Goal: Task Accomplishment & Management: Complete application form

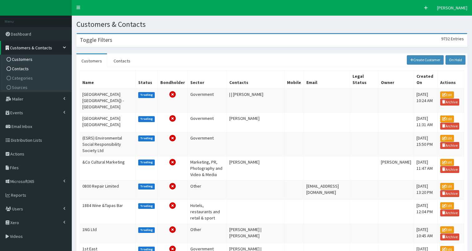
click at [22, 68] on span "Contacts" at bounding box center [20, 69] width 17 height 6
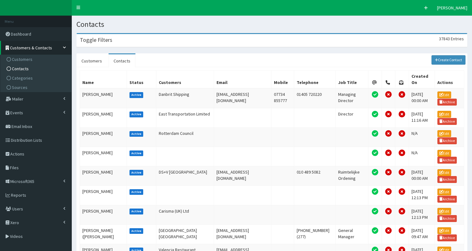
click at [140, 40] on div "Toggle Filters 37843 Entries" at bounding box center [272, 40] width 390 height 13
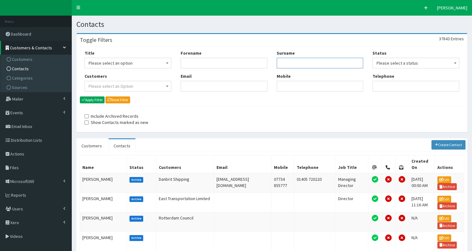
click at [290, 62] on input "Surname" at bounding box center [320, 63] width 87 height 11
type input "stockwood"
click at [95, 98] on button "Apply Filter" at bounding box center [92, 99] width 25 height 7
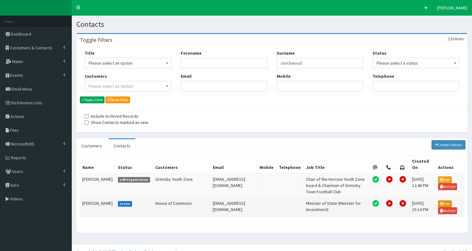
click at [447, 207] on link "Edit" at bounding box center [445, 203] width 14 height 7
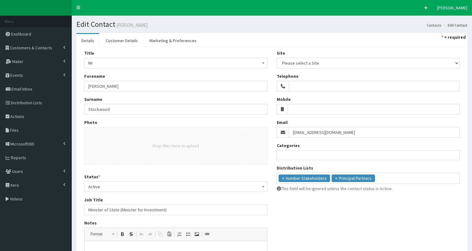
select select
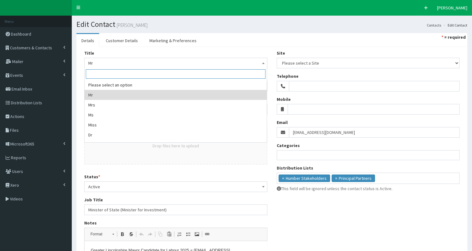
click at [129, 63] on span "Mr" at bounding box center [175, 63] width 175 height 9
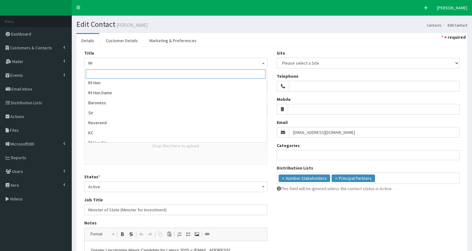
scroll to position [137, 0]
click at [80, 64] on div "Title Please select an option Mr Mrs Ms Miss Dr MP QC MBE MEP CBE Cllr Professo…" at bounding box center [176, 183] width 193 height 267
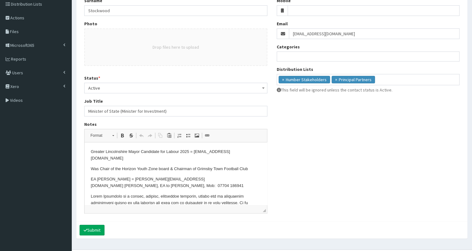
scroll to position [98, 0]
click at [90, 154] on html "Greater Lincolnshire Mayor Candidate for Labour 2025 = Hello@jason4mayor.co.uk …" at bounding box center [176, 210] width 183 height 135
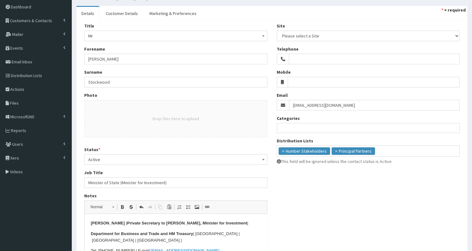
scroll to position [28, 0]
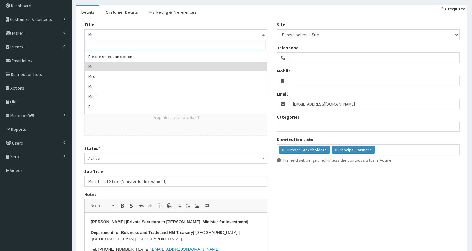
click at [125, 32] on span "Mr" at bounding box center [175, 34] width 175 height 9
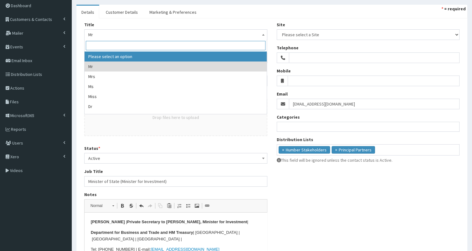
select select
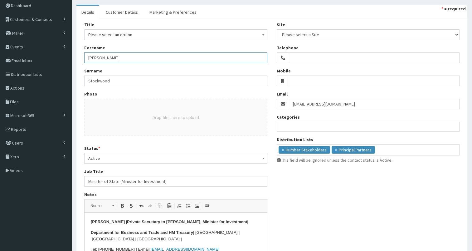
click at [87, 57] on input "Jason" at bounding box center [175, 57] width 183 height 11
type input "The Lord Jason"
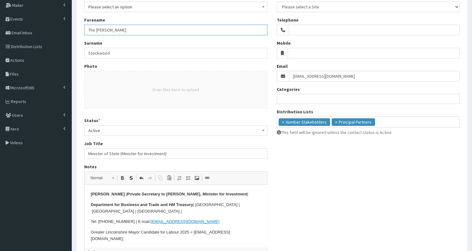
scroll to position [112, 0]
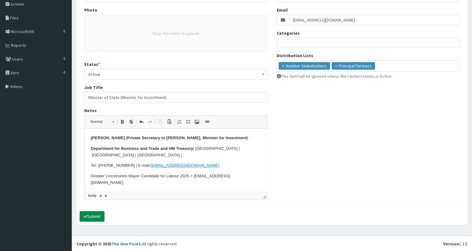
click at [91, 215] on button "Submit" at bounding box center [92, 216] width 25 height 11
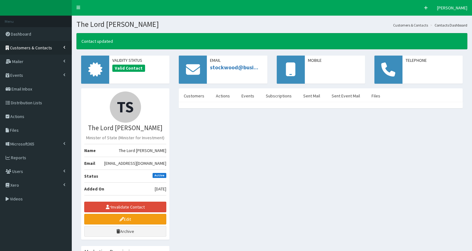
click at [28, 51] on link "Customers & Contacts" at bounding box center [36, 48] width 72 height 14
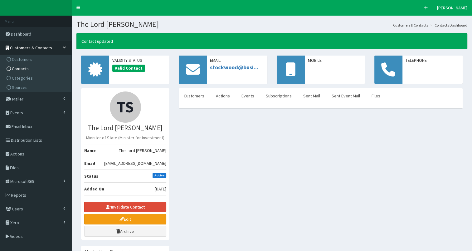
click at [29, 70] on link "Contacts" at bounding box center [37, 68] width 70 height 9
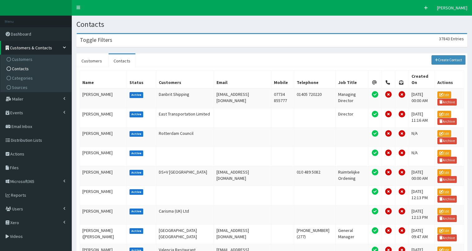
click at [166, 39] on div "Toggle Filters 37843 Entries" at bounding box center [272, 40] width 390 height 13
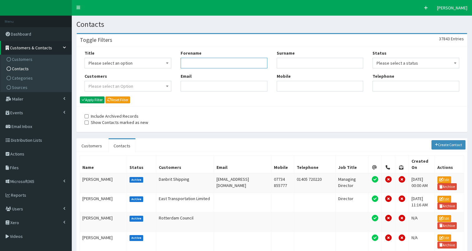
click at [197, 63] on input "Forename" at bounding box center [224, 63] width 87 height 11
type input "jack"
type input "hans"
click at [92, 100] on button "Apply Filter" at bounding box center [92, 99] width 25 height 7
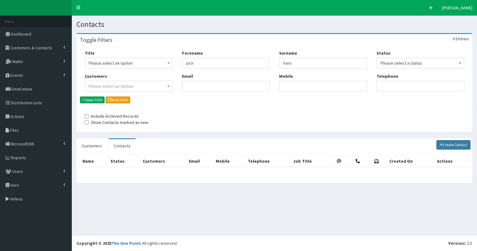
click at [449, 141] on link "Create Contact" at bounding box center [453, 144] width 34 height 9
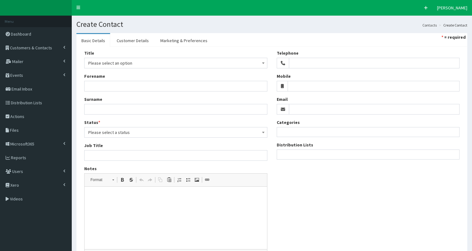
select select
click at [116, 195] on p at bounding box center [176, 196] width 170 height 7
drag, startPoint x: 90, startPoint y: 195, endPoint x: 224, endPoint y: 207, distance: 135.0
click at [224, 206] on html "Parliamentary career for Lord Stockwood - MPs and Lords - UK Parliament" at bounding box center [176, 196] width 183 height 19
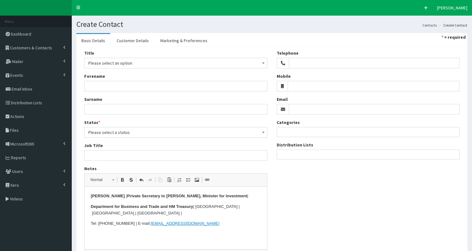
drag, startPoint x: 120, startPoint y: 196, endPoint x: 241, endPoint y: 195, distance: 121.1
click at [241, 195] on p "Jack Hanson | Private Secretary to Jason Stockwood, Minister for Investment |" at bounding box center [176, 196] width 170 height 7
copy strong "Private Secretary to Jason Stockwood, Minister for Investment"
click at [172, 154] on input "Job Title" at bounding box center [175, 155] width 183 height 11
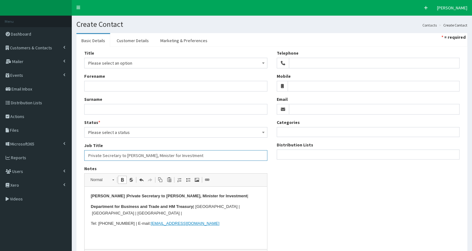
click at [125, 155] on input "Private Secretary to Jason Stockwood, Minister for Investment" at bounding box center [175, 155] width 183 height 11
type input "Private Secretary to The Lord Jason Stockwood, Minister for Investment"
drag, startPoint x: 106, startPoint y: 224, endPoint x: 133, endPoint y: 223, distance: 27.5
click at [133, 223] on p "Tel: +44 (0)7385376817 | E-mail: stockwood@businessandtrade.gov.uk" at bounding box center [176, 223] width 170 height 7
copy p "(0)7385376817"
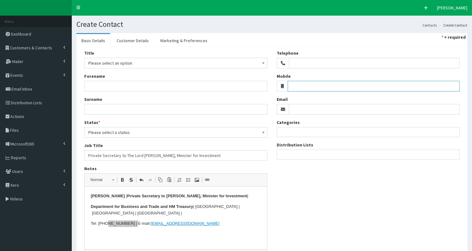
click at [301, 84] on input "Mobile" at bounding box center [374, 86] width 172 height 11
click at [288, 86] on input "(0)7385376817" at bounding box center [374, 86] width 172 height 11
type input "07385376817"
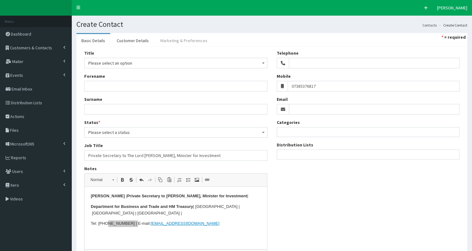
click at [188, 40] on link "Marketing & Preferences" at bounding box center [183, 40] width 57 height 13
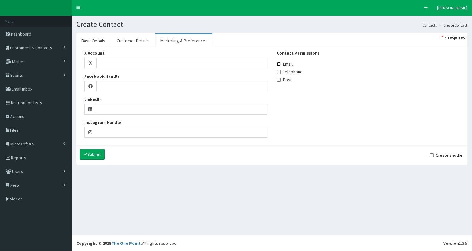
click at [277, 63] on input "Email" at bounding box center [279, 64] width 4 height 4
checkbox input "true"
click at [134, 40] on link "Customer Details" at bounding box center [133, 40] width 42 height 13
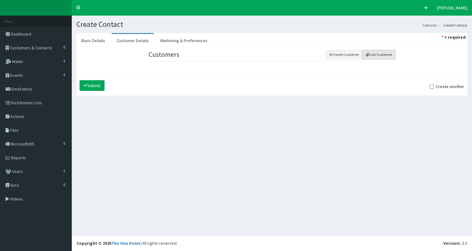
click at [367, 55] on icon "button" at bounding box center [367, 55] width 3 height 4
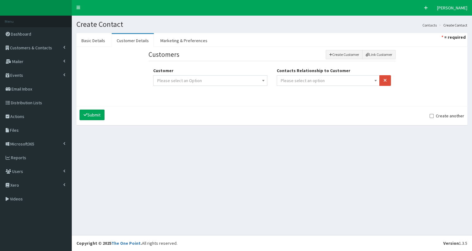
click at [325, 80] on span "Please select an option" at bounding box center [328, 80] width 95 height 9
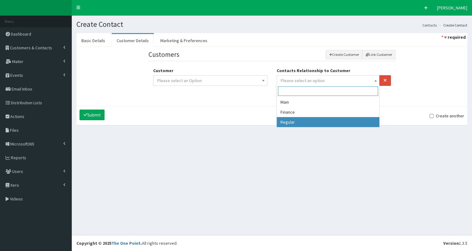
select select "3"
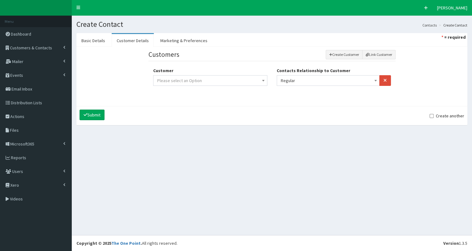
click at [250, 81] on span "Please select an Option" at bounding box center [210, 80] width 106 height 9
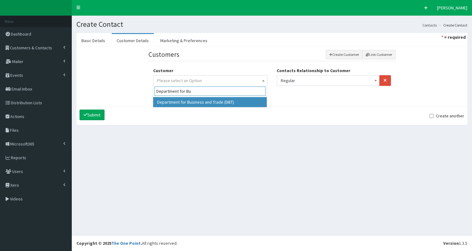
type input "Department for Bu"
select select "7021"
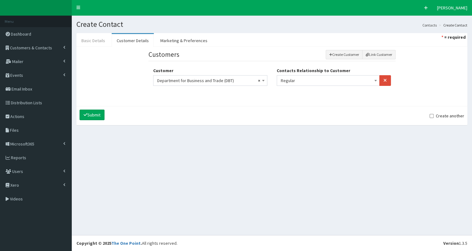
click at [90, 44] on link "Basic Details" at bounding box center [93, 40] width 34 height 13
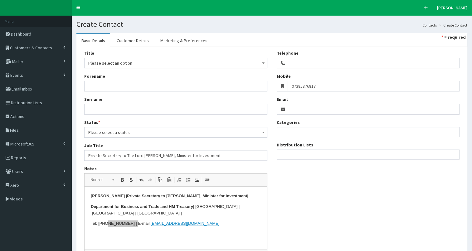
click at [94, 62] on span "Please select an option" at bounding box center [175, 63] width 175 height 9
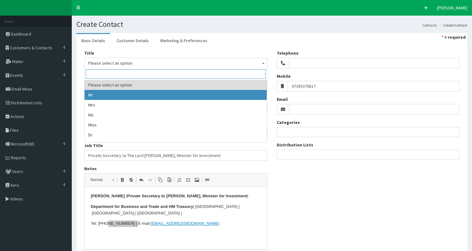
select select "1"
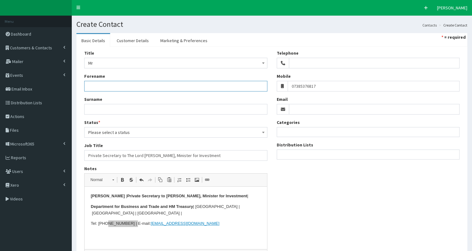
click at [97, 87] on input "Forename" at bounding box center [175, 86] width 183 height 11
type input "K"
type input "Jack"
click at [90, 109] on input "Surname" at bounding box center [175, 109] width 183 height 11
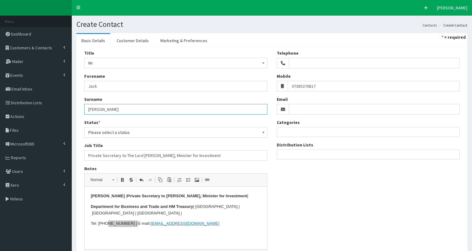
type input "Hanson"
click at [97, 131] on span "Please select a status" at bounding box center [175, 132] width 175 height 9
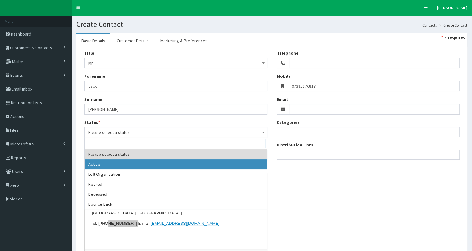
select select "1"
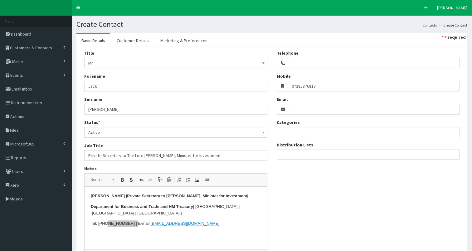
scroll to position [60, 0]
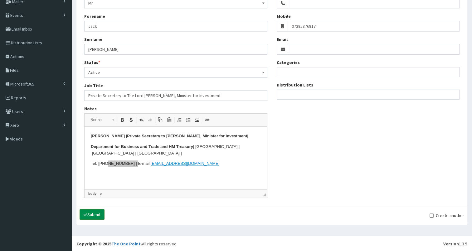
click at [96, 212] on button "Submit" at bounding box center [92, 214] width 25 height 11
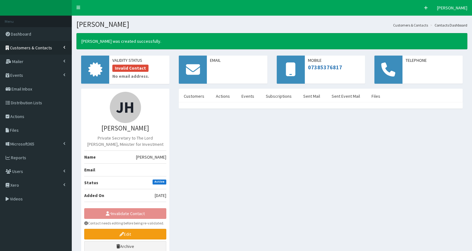
click at [42, 50] on span "Customers & Contacts" at bounding box center [31, 48] width 42 height 6
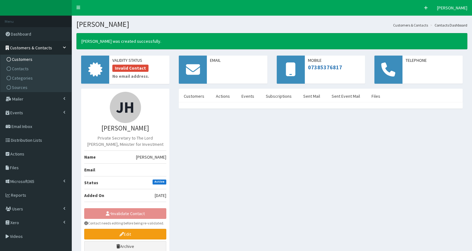
click at [40, 61] on link "Customers" at bounding box center [37, 59] width 70 height 9
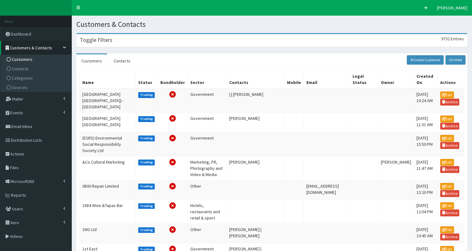
click at [120, 39] on div "Toggle Filters 9732 Entries" at bounding box center [272, 40] width 390 height 13
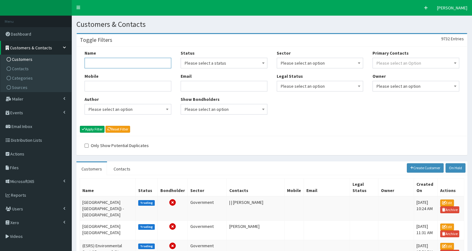
click at [109, 63] on input "Name" at bounding box center [128, 63] width 87 height 11
type input "humber HR"
click at [85, 130] on icon "submit" at bounding box center [83, 129] width 3 height 4
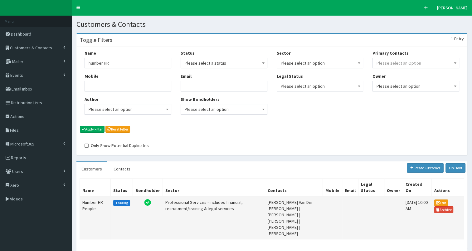
click at [90, 201] on td "Humber HR People" at bounding box center [95, 217] width 31 height 43
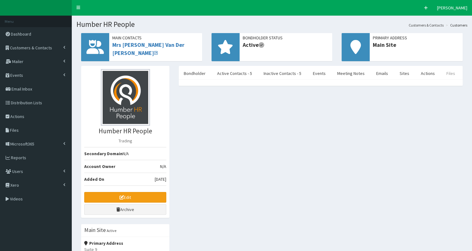
click at [442, 72] on link "Files" at bounding box center [451, 73] width 19 height 13
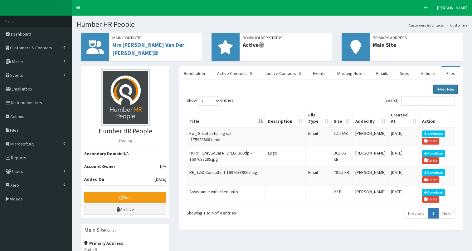
click at [440, 88] on link "Add Files" at bounding box center [445, 89] width 25 height 9
